Goal: Information Seeking & Learning: Learn about a topic

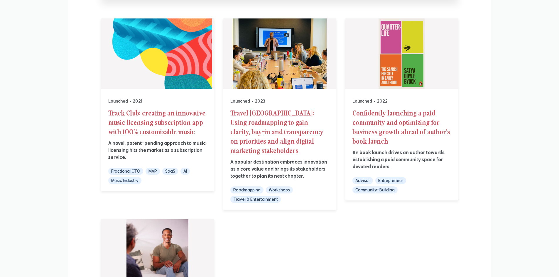
scroll to position [294, 0]
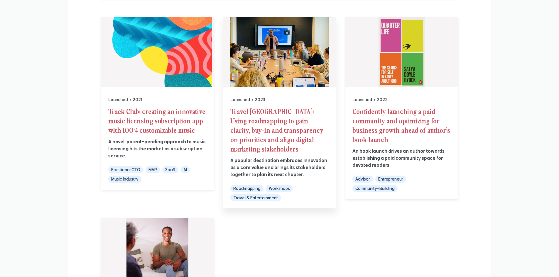
click at [255, 107] on h2 "Travel [GEOGRAPHIC_DATA]: Using roadmapping to gain clarity, buy-in and transpa…" at bounding box center [280, 130] width 99 height 47
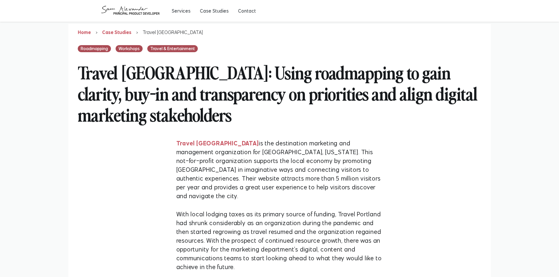
click at [193, 103] on h2 "Travel [GEOGRAPHIC_DATA]: Using roadmapping to gain clarity, buy-in and transpa…" at bounding box center [280, 93] width 404 height 82
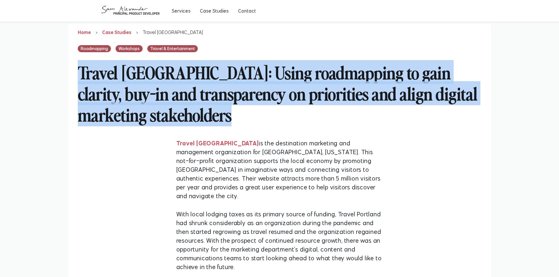
click at [193, 103] on h2 "Travel [GEOGRAPHIC_DATA]: Using roadmapping to gain clarity, buy-in and transpa…" at bounding box center [280, 93] width 404 height 82
copy h2 "Travel [GEOGRAPHIC_DATA]: Using roadmapping to gain clarity, buy-in and transpa…"
click at [179, 61] on h2 "Travel [GEOGRAPHIC_DATA]: Using roadmapping to gain clarity, buy-in and transpa…" at bounding box center [280, 93] width 404 height 82
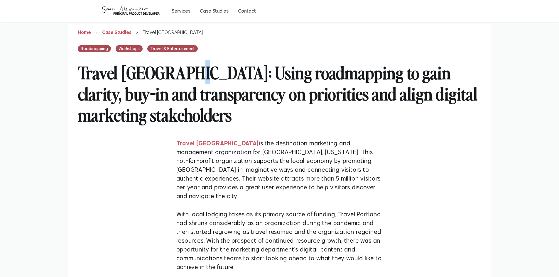
click at [178, 61] on h2 "Travel [GEOGRAPHIC_DATA]: Using roadmapping to gain clarity, buy-in and transpa…" at bounding box center [280, 93] width 404 height 82
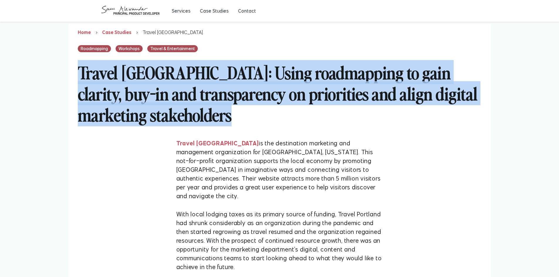
click at [178, 61] on h2 "Travel [GEOGRAPHIC_DATA]: Using roadmapping to gain clarity, buy-in and transpa…" at bounding box center [280, 93] width 404 height 82
click at [276, 114] on h2 "Travel [GEOGRAPHIC_DATA]: Using roadmapping to gain clarity, buy-in and transpa…" at bounding box center [280, 93] width 404 height 82
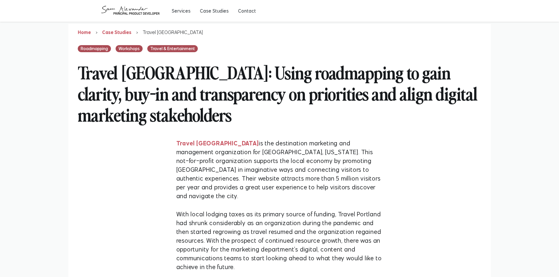
click at [285, 97] on h2 "Travel [GEOGRAPHIC_DATA]: Using roadmapping to gain clarity, buy-in and transpa…" at bounding box center [280, 93] width 404 height 82
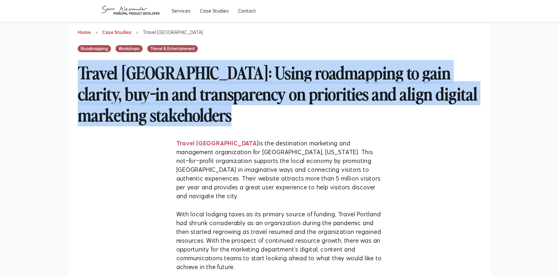
click at [285, 97] on h2 "Travel [GEOGRAPHIC_DATA]: Using roadmapping to gain clarity, buy-in and transpa…" at bounding box center [280, 93] width 404 height 82
copy h2 "Travel [GEOGRAPHIC_DATA]: Using roadmapping to gain clarity, buy-in and transpa…"
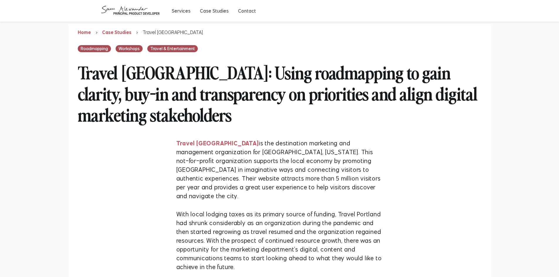
click at [200, 134] on div "Travel [GEOGRAPHIC_DATA] is the destination marketing and management organizati…" at bounding box center [280, 254] width 226 height 240
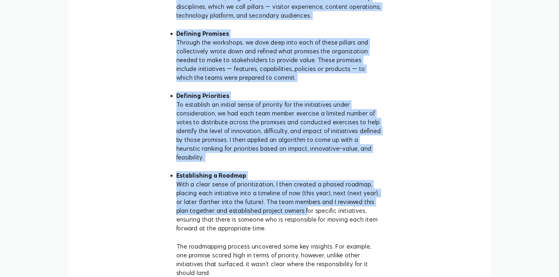
drag, startPoint x: 182, startPoint y: 147, endPoint x: 290, endPoint y: 167, distance: 109.8
click at [290, 167] on div "Travel [GEOGRAPHIC_DATA]: Using roadmapping to gain clarity, buy-in and transpa…" at bounding box center [280, 270] width 404 height 1963
copy div "Loremi Dolorsit am con adipiscinge seddoeius tem incididunt utlaboreetdo mag Al…"
